Goal: Task Accomplishment & Management: Manage account settings

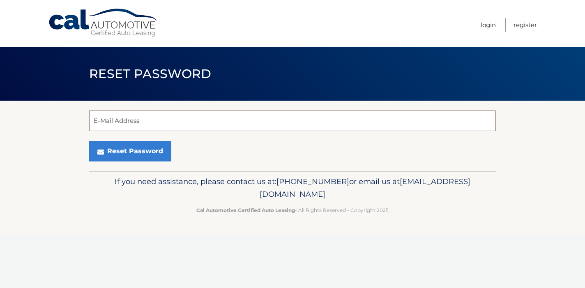
click at [157, 120] on input "E-Mail Address" at bounding box center [292, 121] width 407 height 21
type input "amygreco826@gmail.com"
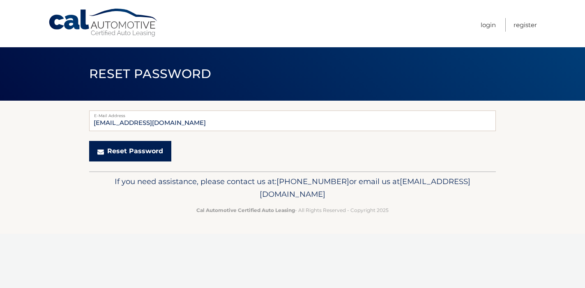
click at [132, 150] on button "Reset Password" at bounding box center [130, 151] width 82 height 21
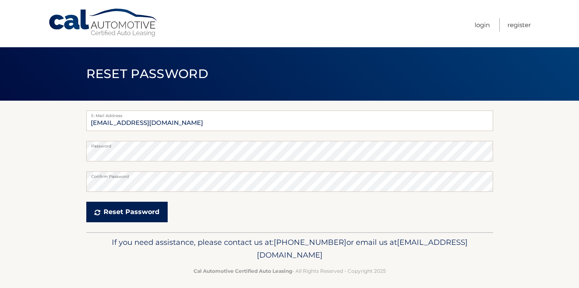
click at [120, 215] on button "Reset Password" at bounding box center [126, 212] width 81 height 21
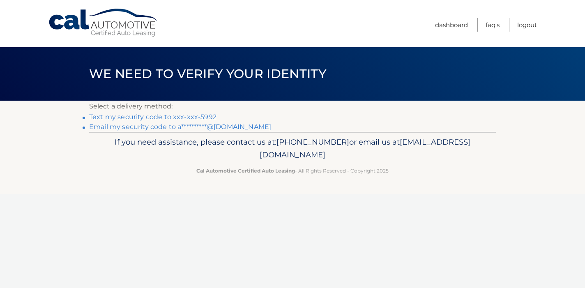
click at [183, 116] on link "Text my security code to xxx-xxx-5992" at bounding box center [152, 117] width 127 height 8
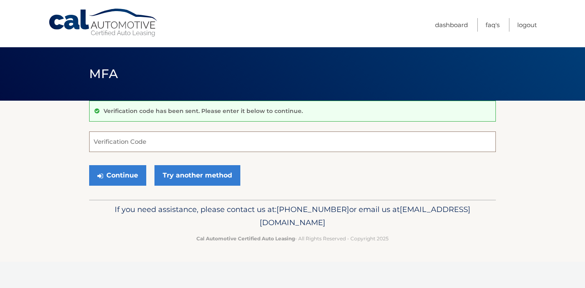
click at [176, 144] on input "Verification Code" at bounding box center [292, 142] width 407 height 21
type input "156434"
click at [110, 177] on button "Continue" at bounding box center [117, 175] width 57 height 21
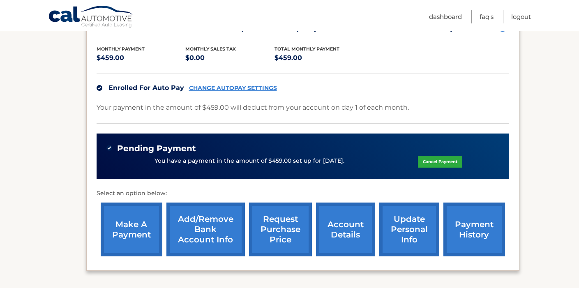
scroll to position [206, 0]
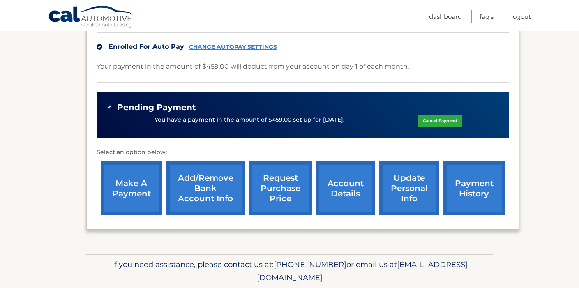
click at [347, 193] on link "account details" at bounding box center [345, 189] width 59 height 54
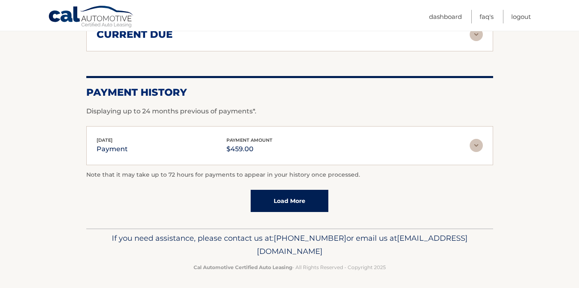
scroll to position [633, 0]
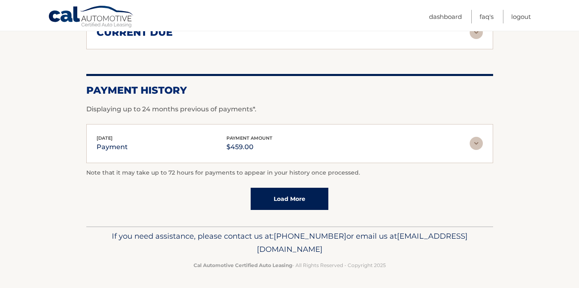
click at [299, 202] on link "Load More" at bounding box center [290, 199] width 78 height 22
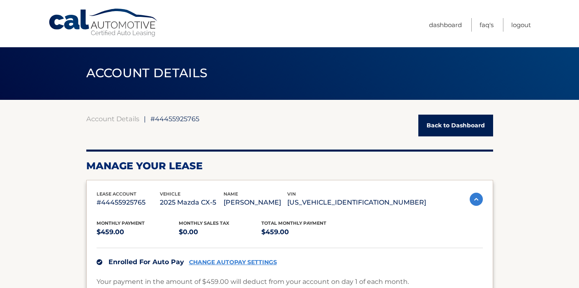
scroll to position [0, 0]
